Goal: Transaction & Acquisition: Purchase product/service

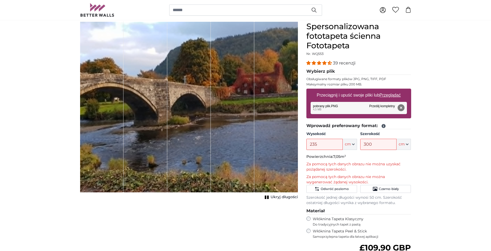
scroll to position [53, 0]
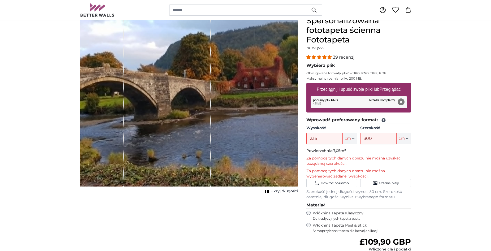
click at [310, 156] on p "Za pomocą tych danych obrazu nie można uzyskać pożądanej szerokości." at bounding box center [358, 161] width 105 height 11
drag, startPoint x: 345, startPoint y: 155, endPoint x: 373, endPoint y: 162, distance: 29.1
click at [373, 162] on fieldset "Wprowadź preferowany format: Wysokość 235 ft cm Centymetr (cm) Cale (cal) Stopy…" at bounding box center [358, 158] width 105 height 83
click at [369, 163] on p "Za pomocą tych danych obrazu nie można uzyskać pożądanej szerokości." at bounding box center [358, 161] width 105 height 11
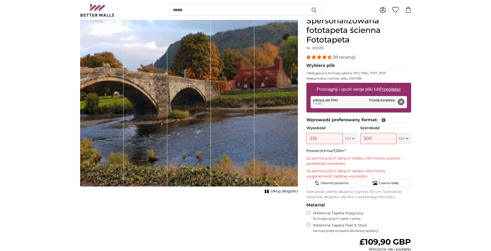
scroll to position [0, 0]
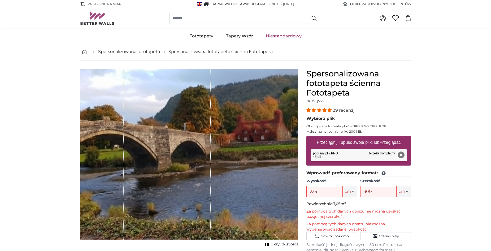
click at [400, 155] on button "Usunąć" at bounding box center [400, 154] width 7 height 7
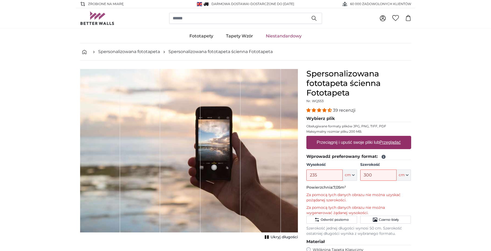
click at [387, 140] on u "Przeglądać" at bounding box center [389, 142] width 21 height 5
click at [387, 137] on input "Przeciągnij i upuść swoje pliki lub Przeglądać" at bounding box center [358, 137] width 105 height 2
type input "**********"
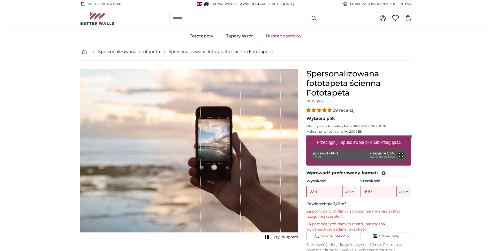
type input "195"
type input "249.6"
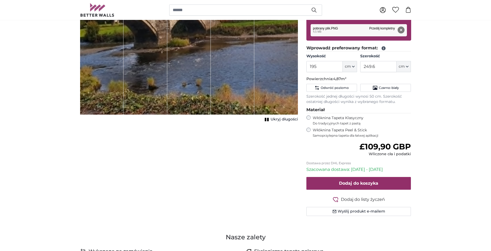
scroll to position [80, 0]
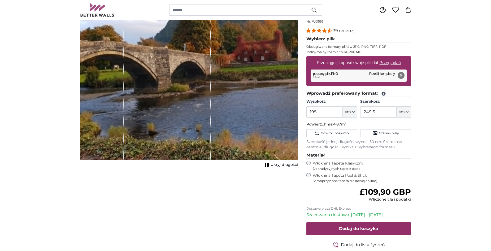
click at [388, 62] on u "Przeglądać" at bounding box center [389, 62] width 21 height 5
click at [388, 58] on input "Przeciągnij i upuść swoje pliki lub Przeglądać" at bounding box center [358, 57] width 105 height 2
type input "**********"
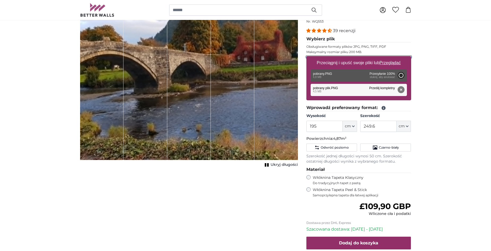
type input "200"
type input "256"
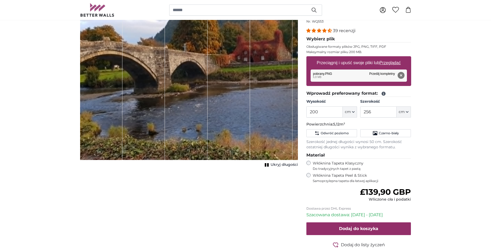
click at [393, 62] on u "Przeglądać" at bounding box center [389, 62] width 21 height 5
click at [393, 58] on input "Przeciągnij i upuść swoje pliki lub Przeglądać" at bounding box center [358, 57] width 105 height 2
click at [393, 62] on u "Przeglądać" at bounding box center [389, 62] width 21 height 5
click at [393, 58] on input "Przeciągnij i upuść swoje pliki lub Przeglądać" at bounding box center [358, 57] width 105 height 2
type input "**********"
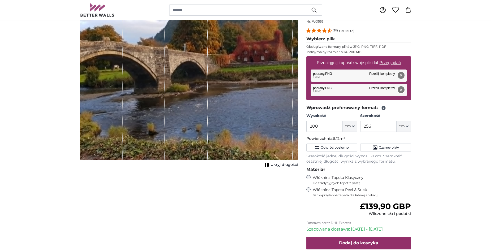
click at [400, 89] on button "Usunąć" at bounding box center [400, 89] width 7 height 7
click at [400, 89] on fieldset "Wybierz plik Obsługiwane formaty plików JPG, PNG, TIFF, PDF Maksymalny rozmiar …" at bounding box center [358, 70] width 105 height 69
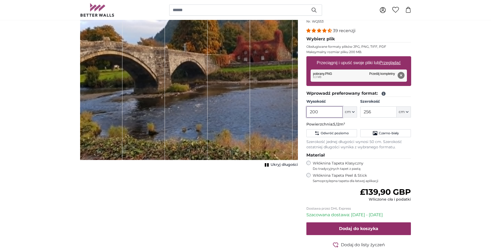
click at [319, 114] on input "200" at bounding box center [324, 111] width 36 height 11
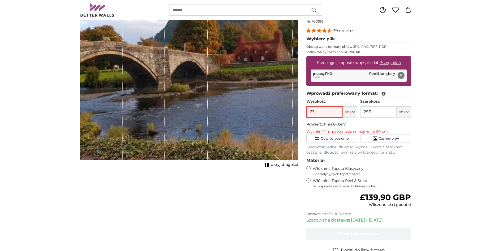
type input "230"
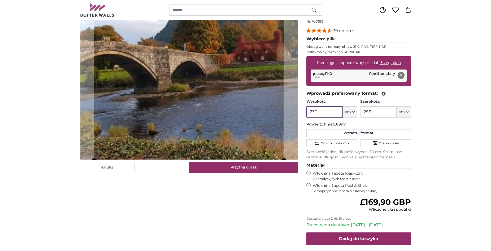
type input "230"
click at [375, 113] on input "256" at bounding box center [378, 111] width 36 height 11
type input "2"
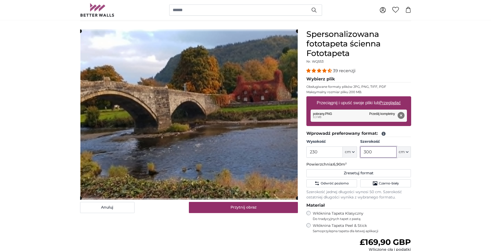
scroll to position [27, 0]
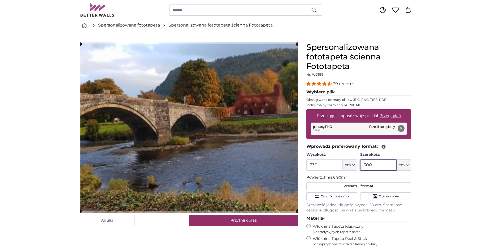
type input "300"
click at [324, 167] on input "230" at bounding box center [324, 164] width 36 height 11
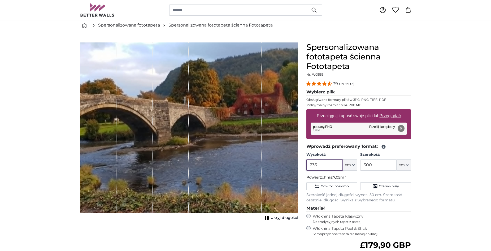
type input "235"
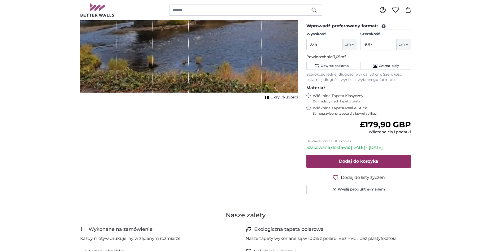
scroll to position [159, 0]
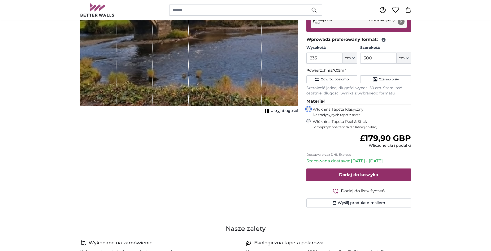
scroll to position [159, 0]
